Goal: Task Accomplishment & Management: Use online tool/utility

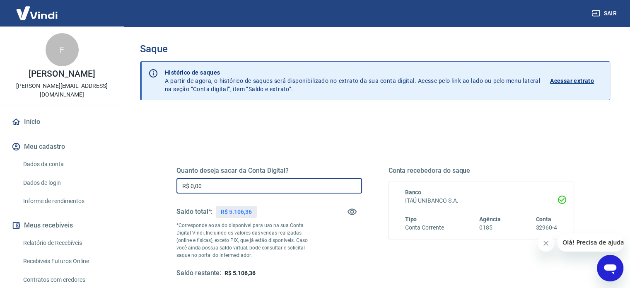
click at [271, 183] on input "R$ 0,00" at bounding box center [270, 185] width 186 height 15
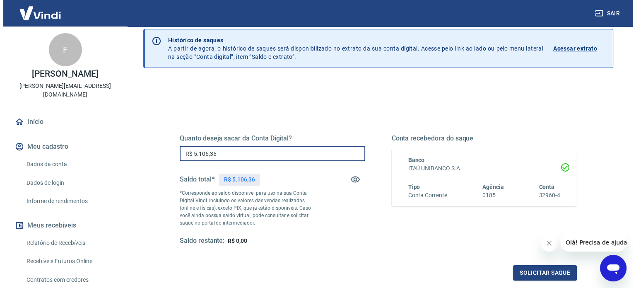
scroll to position [83, 0]
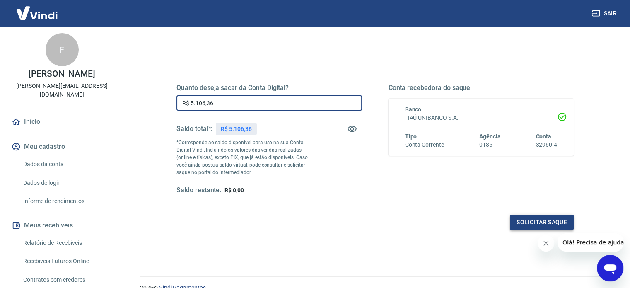
type input "R$ 5.106,36"
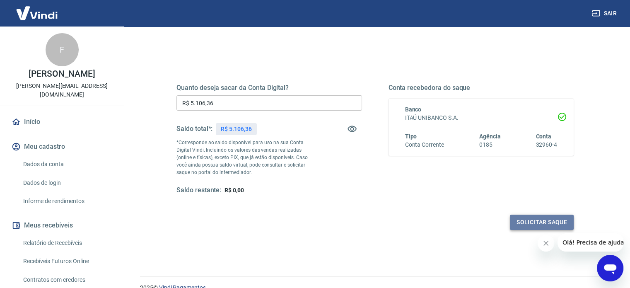
click at [528, 220] on button "Solicitar saque" at bounding box center [542, 222] width 64 height 15
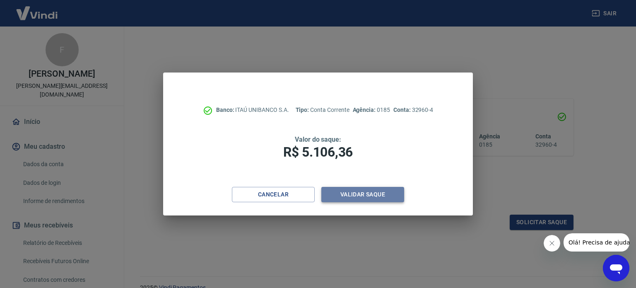
click at [383, 191] on button "Validar saque" at bounding box center [363, 194] width 83 height 15
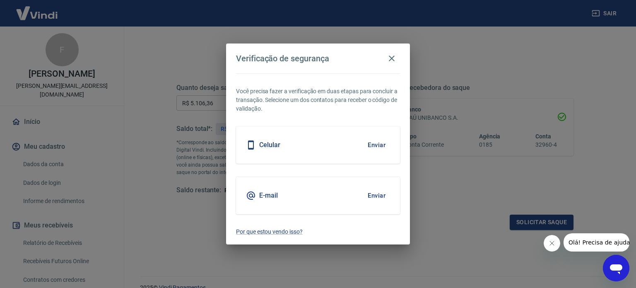
click at [383, 148] on button "Enviar" at bounding box center [376, 144] width 27 height 17
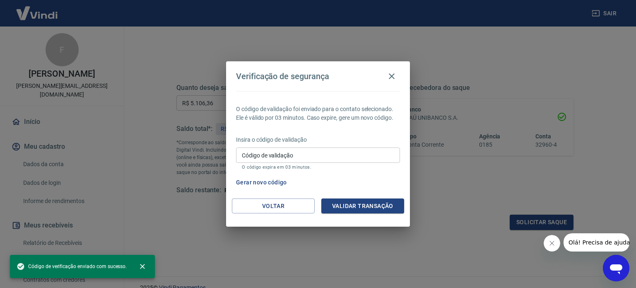
click at [362, 160] on input "Código de validação" at bounding box center [318, 155] width 164 height 15
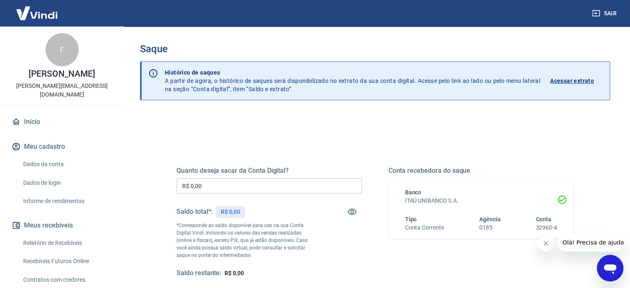
click at [218, 189] on input "R$ 0,00" at bounding box center [270, 185] width 186 height 15
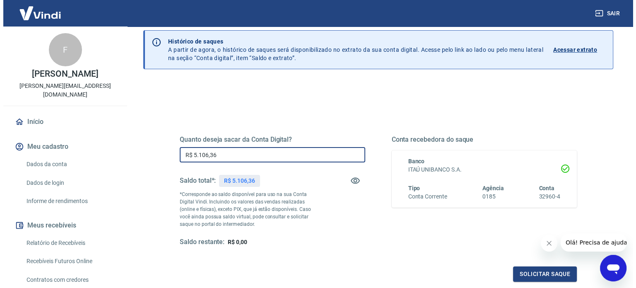
scroll to position [41, 0]
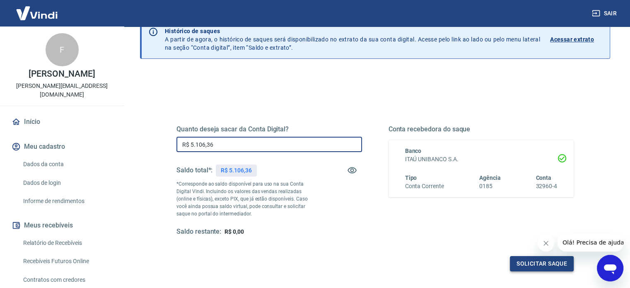
type input "R$ 5.106,36"
click at [528, 261] on button "Solicitar saque" at bounding box center [542, 263] width 64 height 15
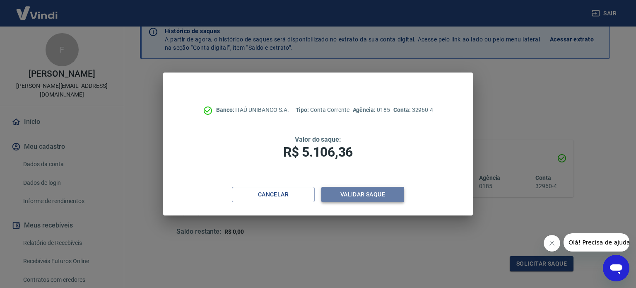
click at [395, 193] on button "Validar saque" at bounding box center [363, 194] width 83 height 15
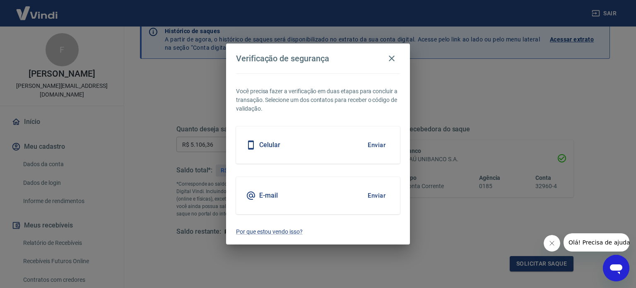
click at [378, 144] on button "Enviar" at bounding box center [376, 144] width 27 height 17
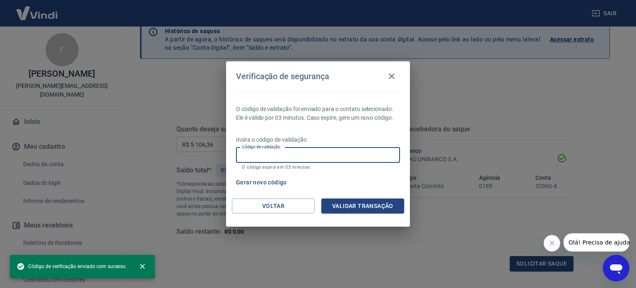
click at [366, 160] on input "Código de validação" at bounding box center [318, 155] width 164 height 15
